Goal: Find specific page/section: Find specific page/section

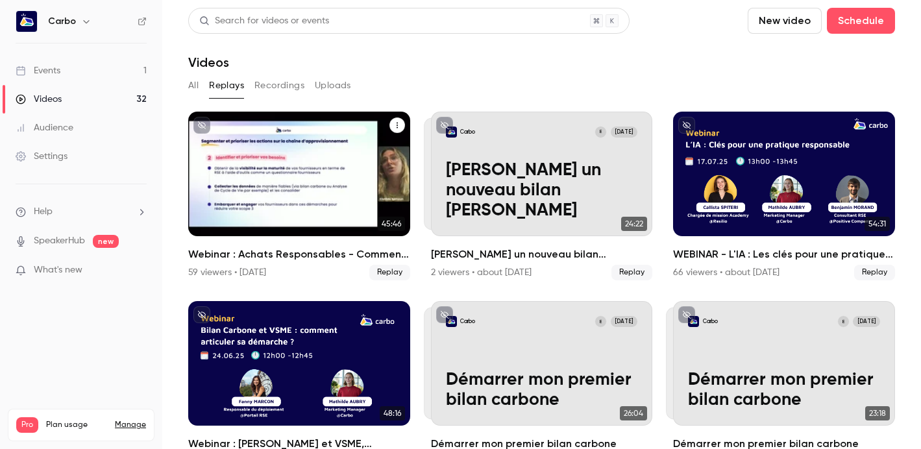
click at [79, 94] on link "Videos 32" at bounding box center [81, 99] width 162 height 29
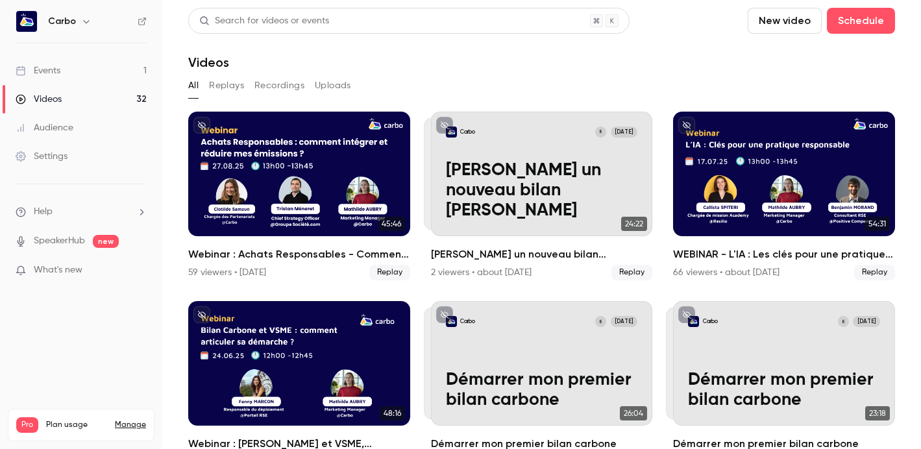
click at [62, 75] on link "Events 1" at bounding box center [81, 70] width 162 height 29
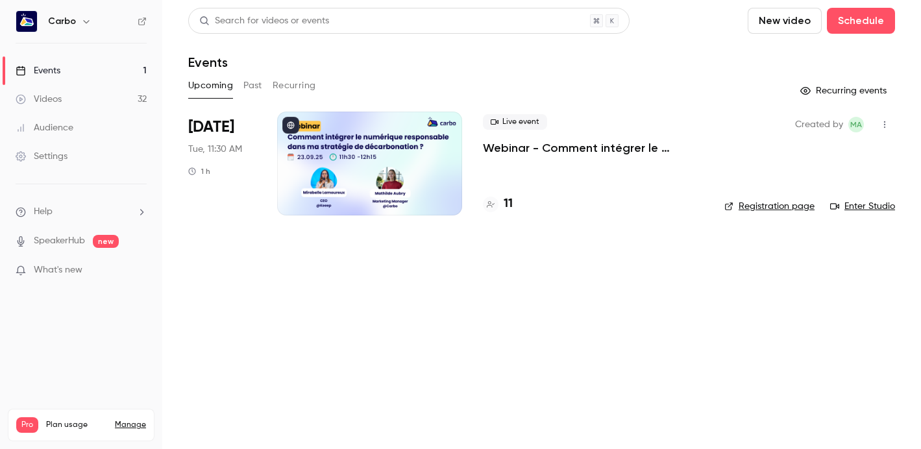
click at [374, 142] on div at bounding box center [369, 164] width 185 height 104
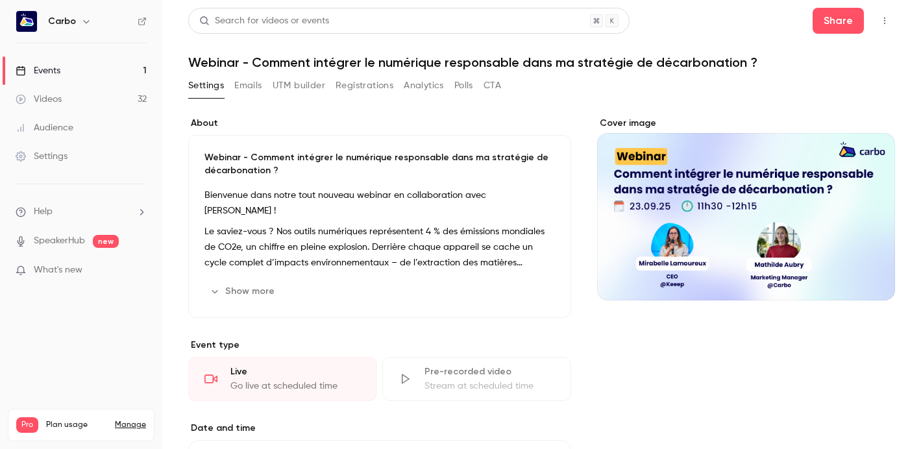
click at [362, 86] on button "Registrations" at bounding box center [364, 85] width 58 height 21
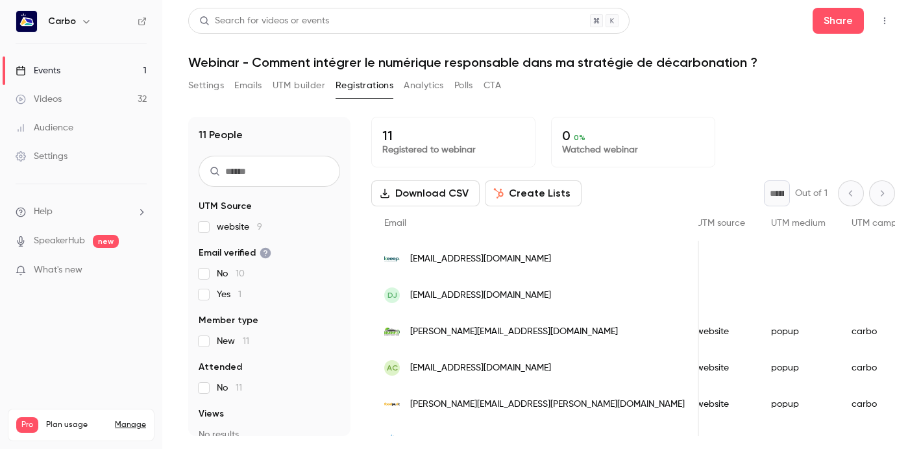
scroll to position [0, 2363]
